Goal: Transaction & Acquisition: Book appointment/travel/reservation

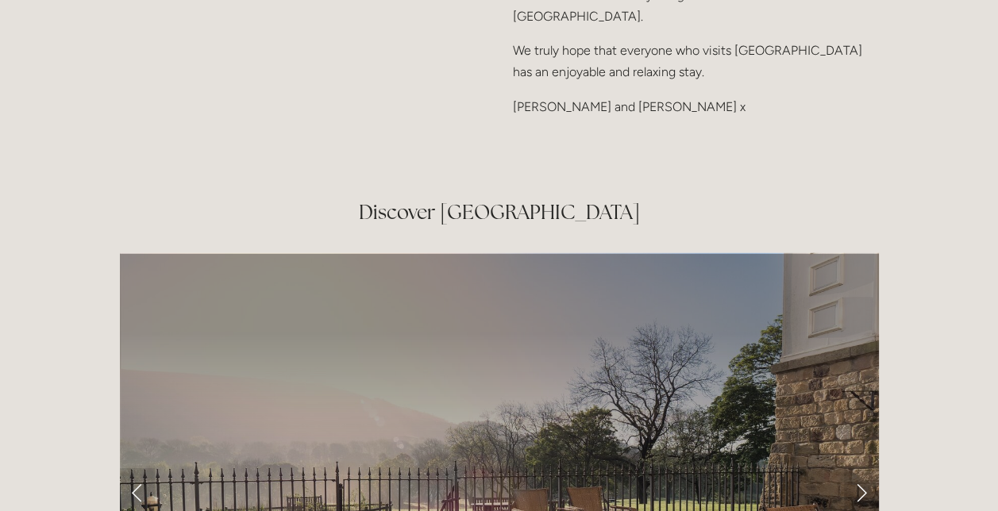
scroll to position [2651, 0]
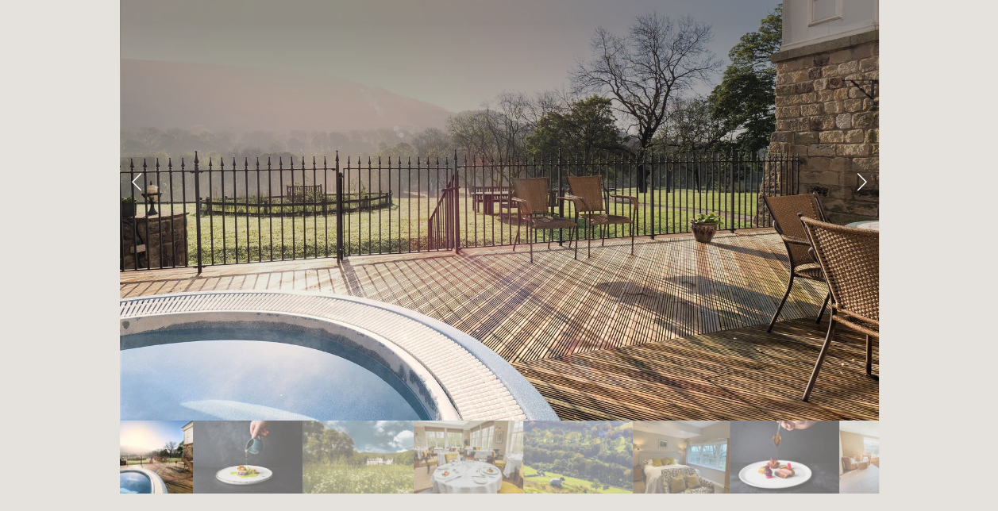
click at [857, 157] on link "Next Slide" at bounding box center [861, 181] width 35 height 48
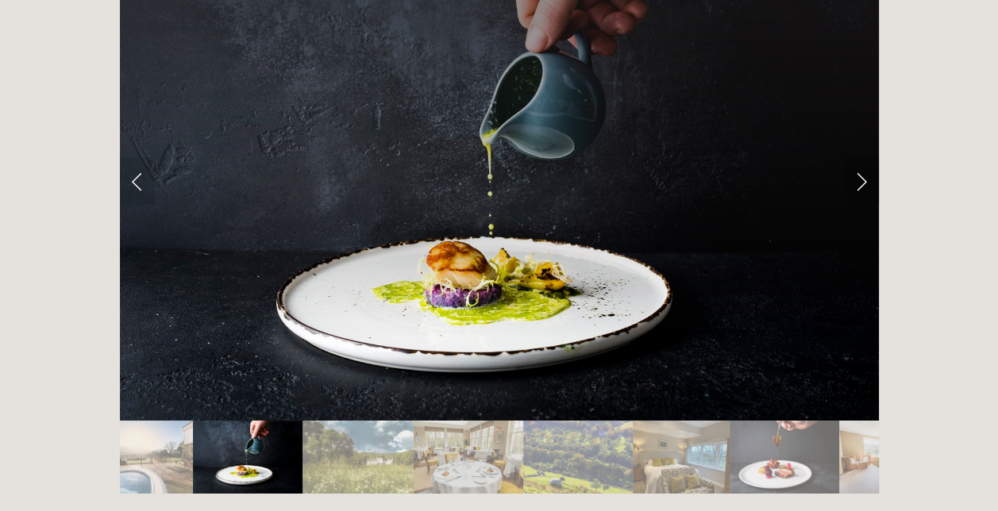
click at [857, 157] on link "Next Slide" at bounding box center [861, 181] width 35 height 48
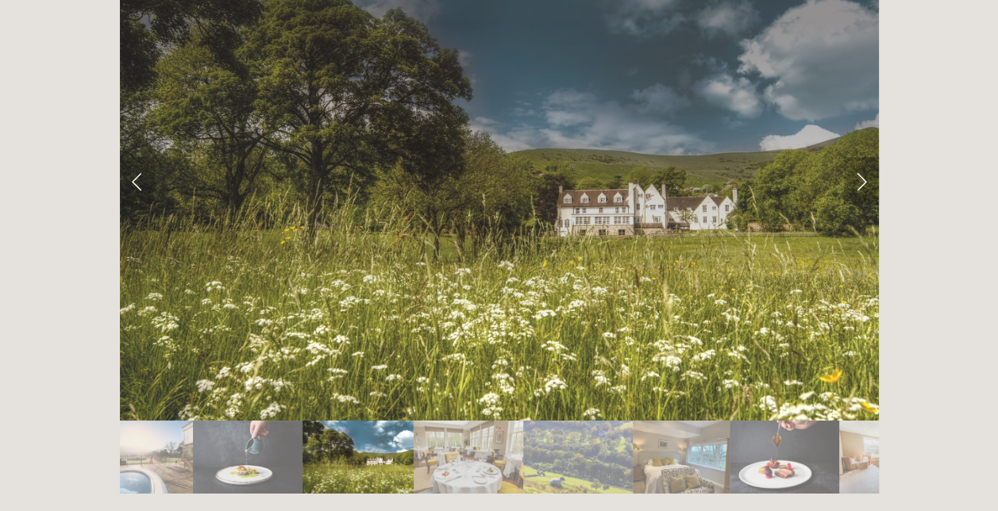
click at [857, 157] on link "Next Slide" at bounding box center [861, 181] width 35 height 48
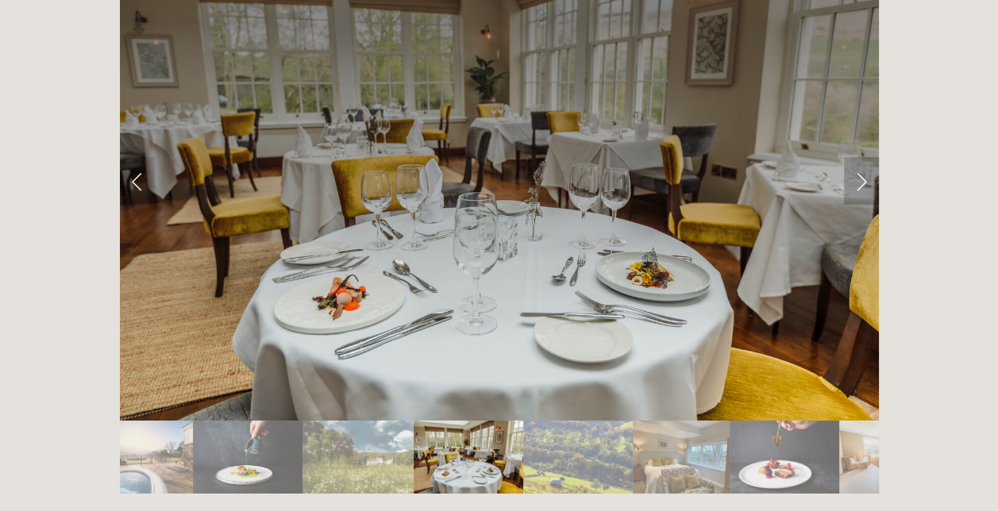
click at [857, 157] on link "Next Slide" at bounding box center [861, 181] width 35 height 48
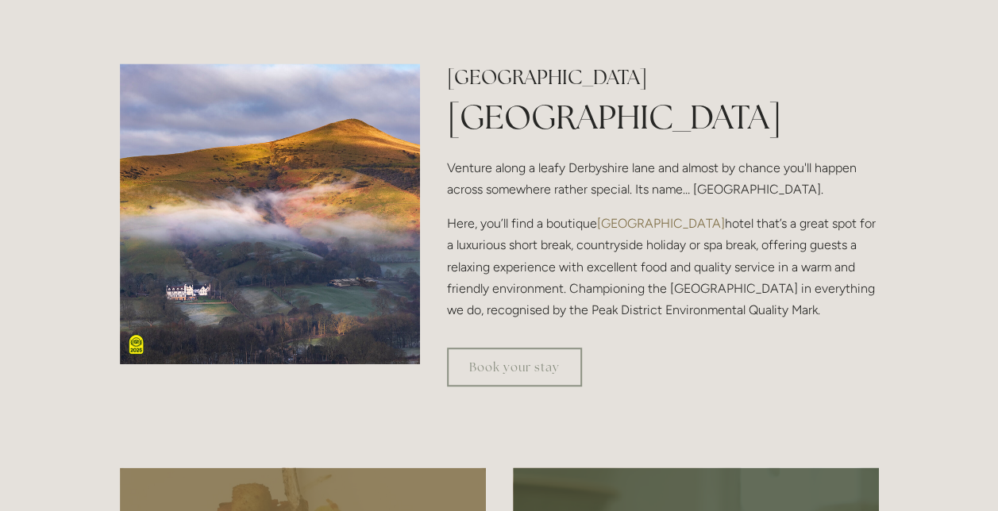
scroll to position [0, 0]
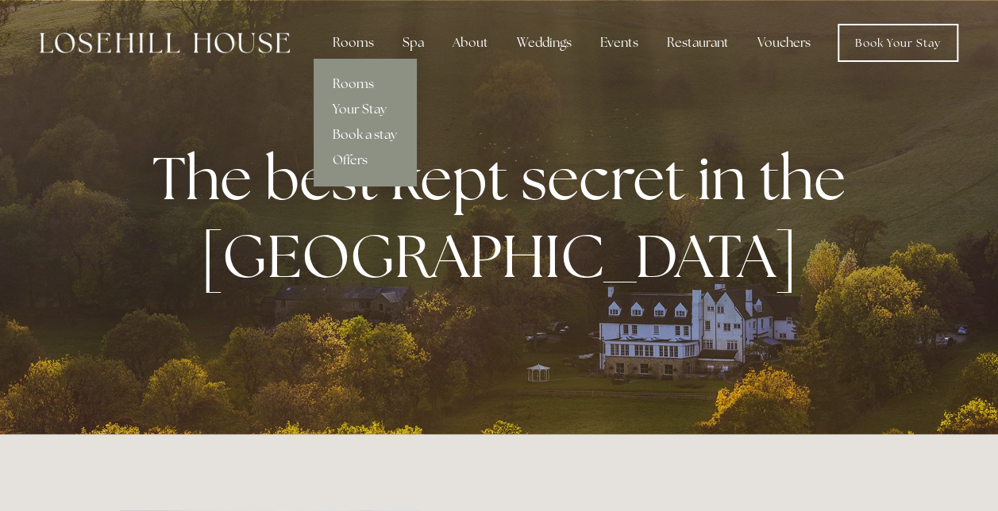
click at [356, 83] on link "Rooms" at bounding box center [364, 83] width 102 height 25
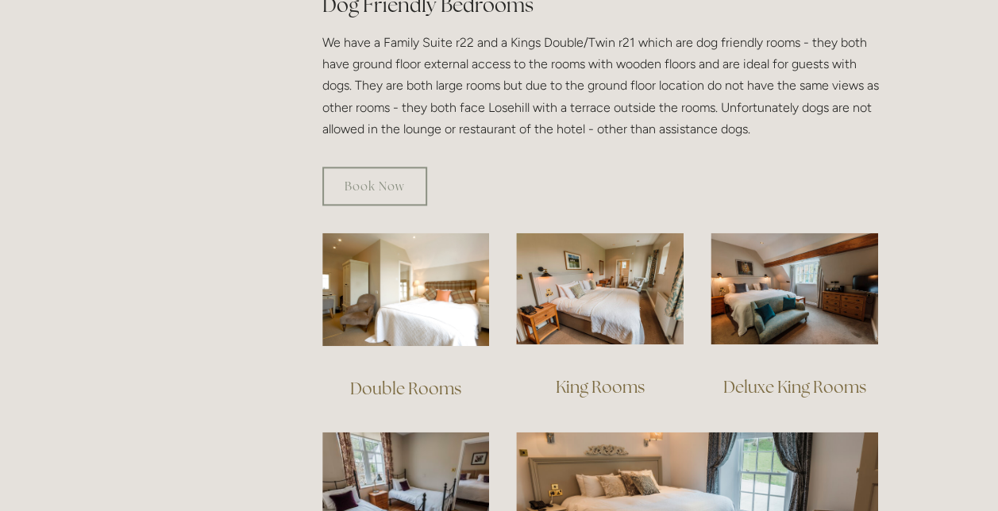
scroll to position [932, 0]
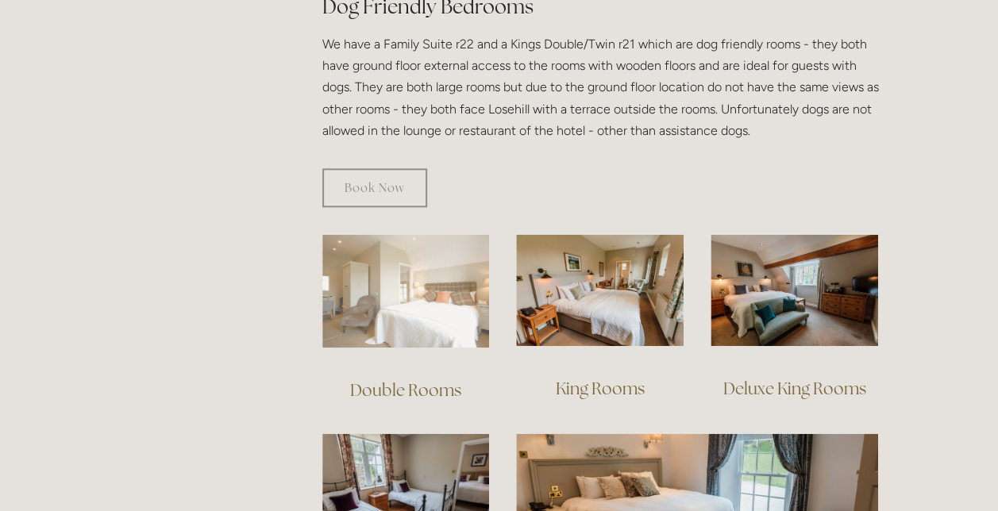
click at [440, 278] on img at bounding box center [405, 290] width 167 height 113
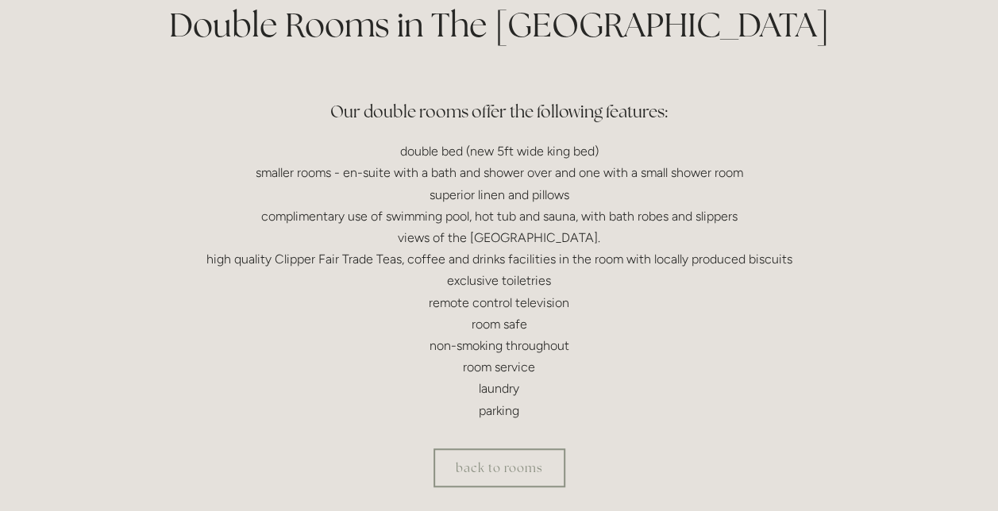
scroll to position [408, 0]
click at [511, 481] on link "back to rooms" at bounding box center [499, 467] width 132 height 39
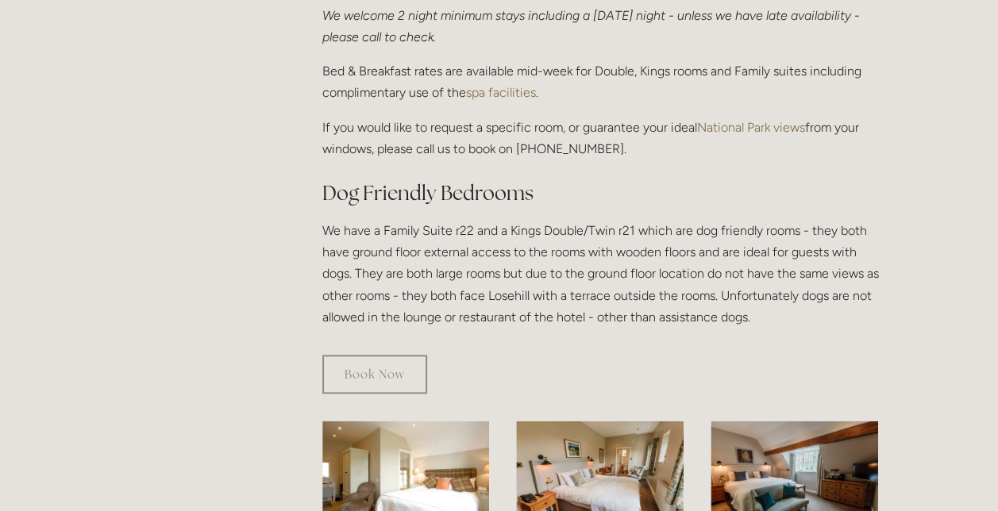
scroll to position [900, 0]
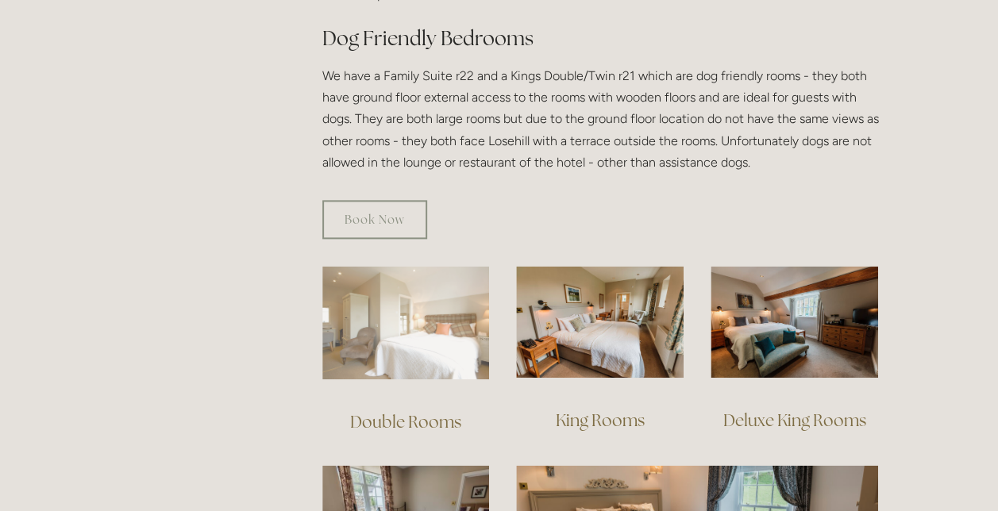
click at [440, 294] on img at bounding box center [405, 322] width 167 height 113
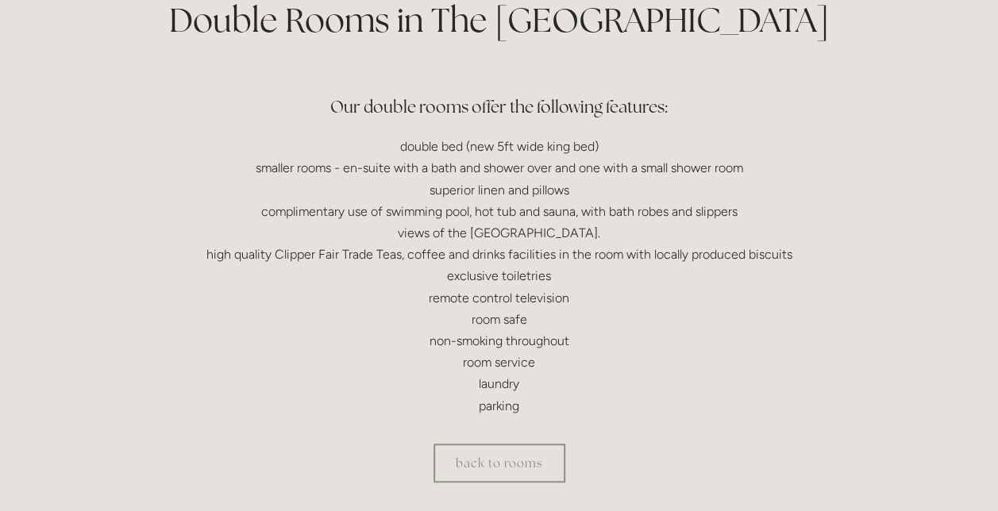
scroll to position [411, 0]
click at [488, 459] on link "back to rooms" at bounding box center [499, 463] width 132 height 39
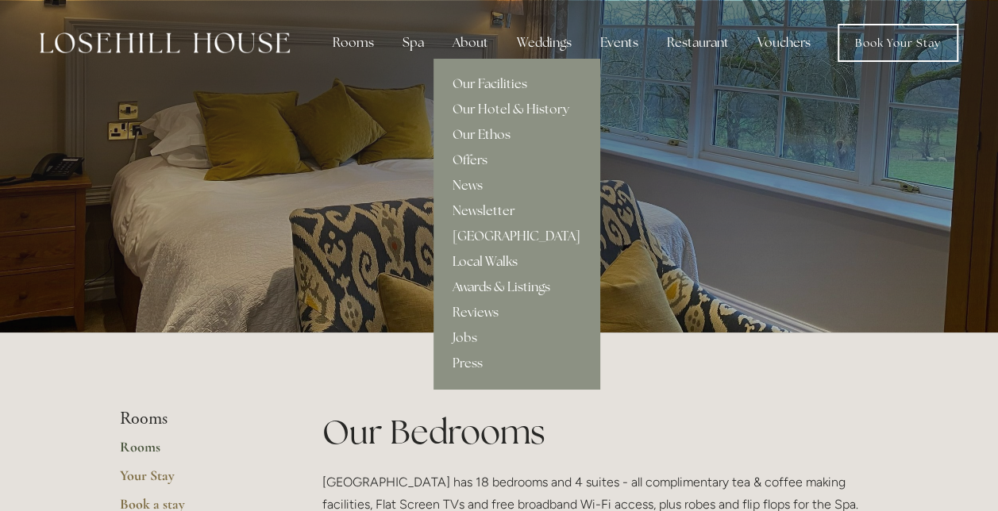
click at [490, 263] on link "Local Walks" at bounding box center [516, 261] width 166 height 25
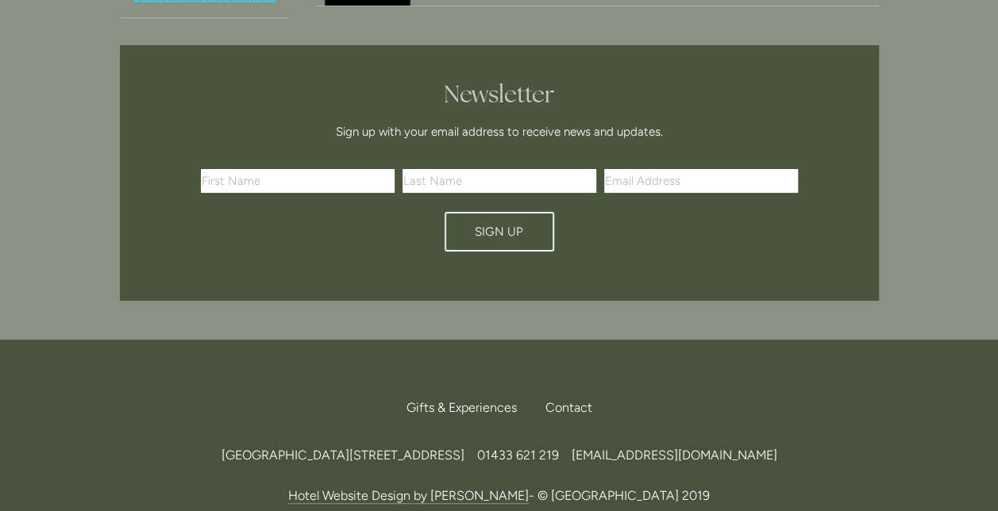
scroll to position [2986, 0]
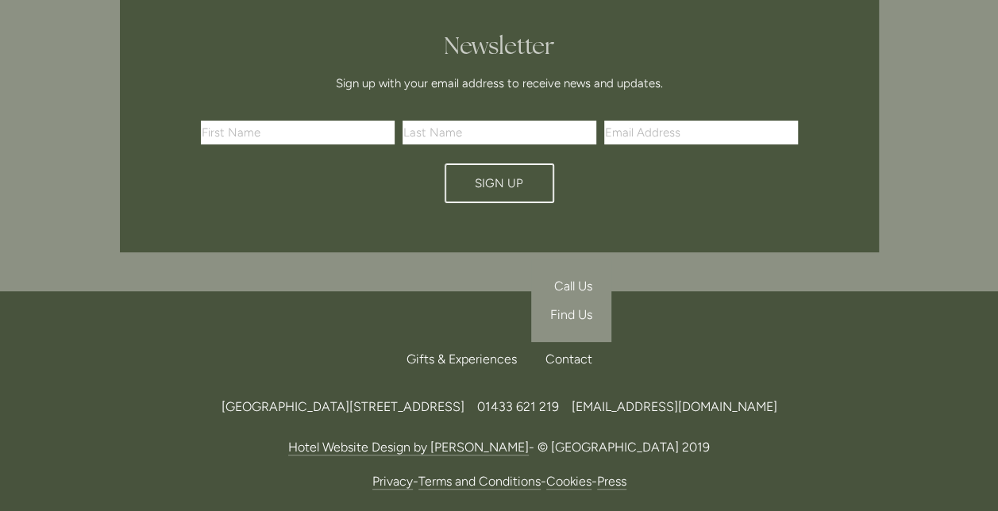
click at [578, 307] on span "Find Us" at bounding box center [571, 314] width 42 height 15
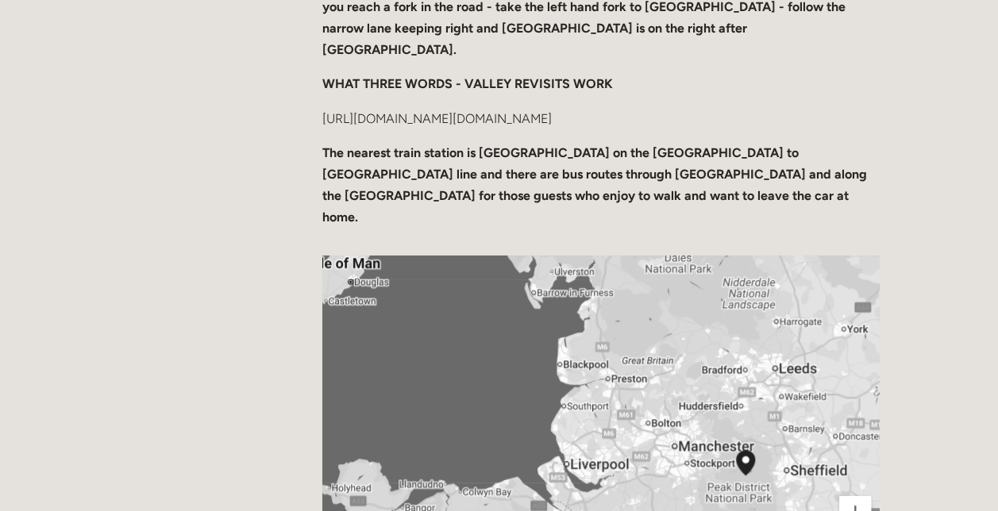
scroll to position [520, 0]
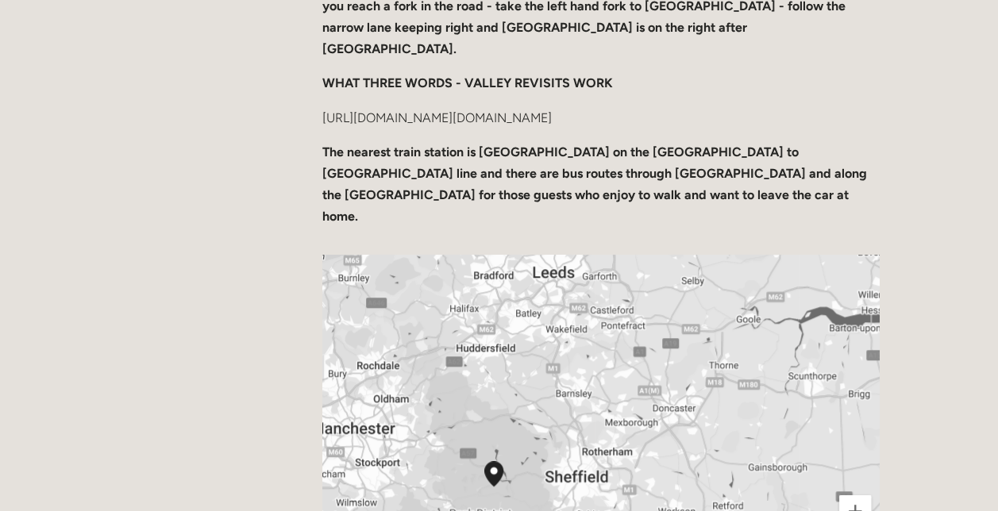
click at [498, 461] on img "Losehill House Hotel & Spa Losehill Lane, Edale Road S33 6AF, United Kingdom" at bounding box center [493, 473] width 19 height 25
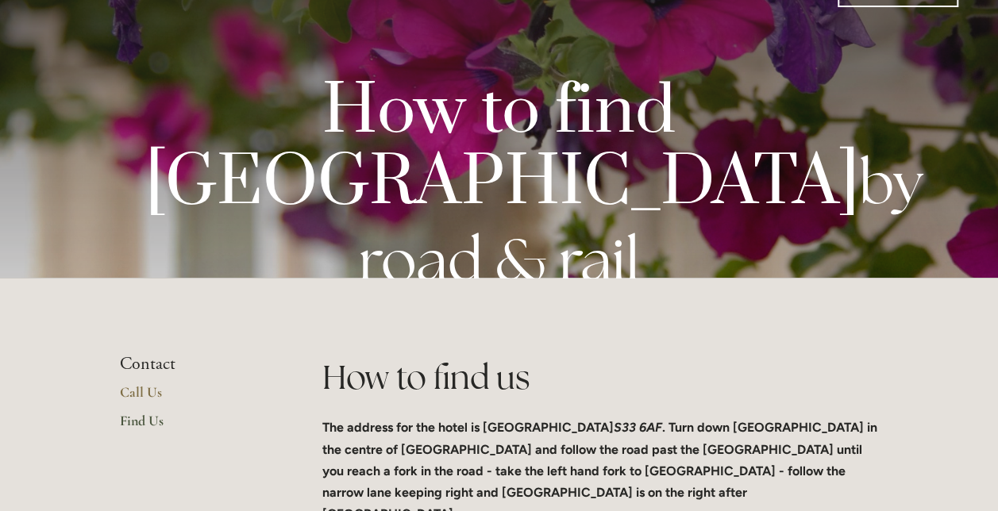
scroll to position [0, 0]
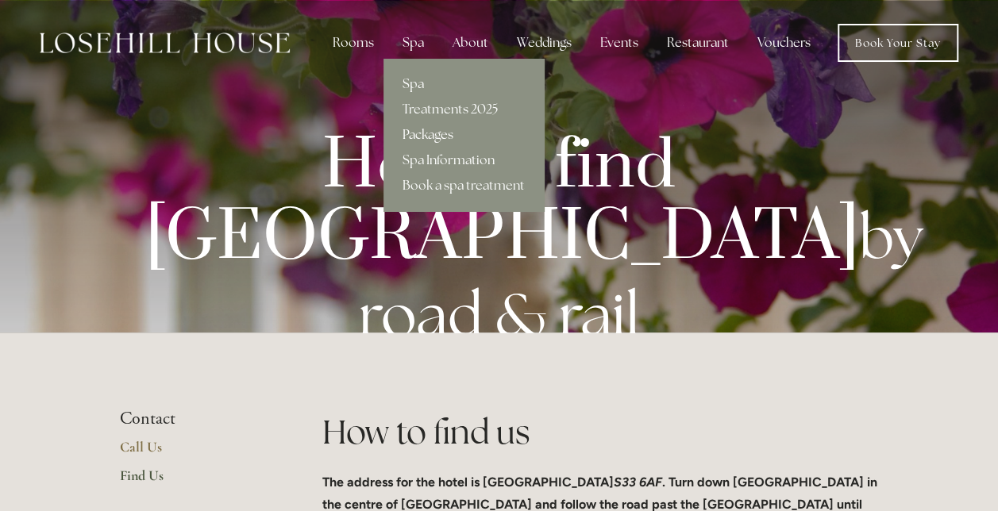
click at [433, 133] on link "Packages" at bounding box center [463, 134] width 160 height 25
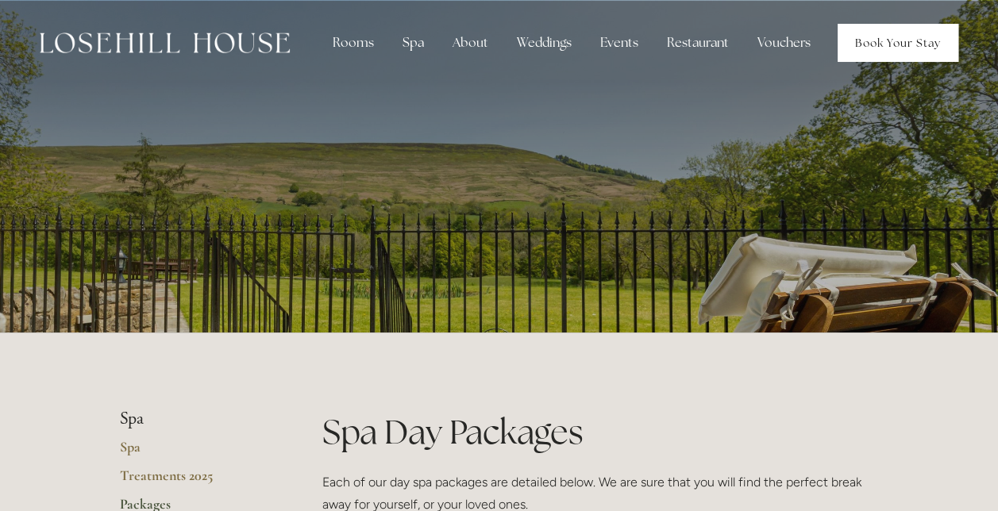
click at [886, 30] on link "Book Your Stay" at bounding box center [897, 43] width 121 height 38
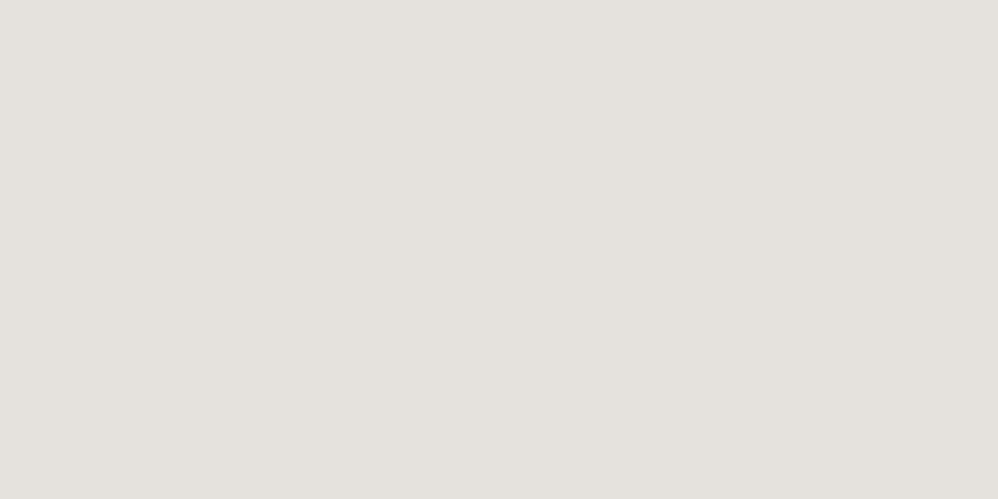
scroll to position [2100, 0]
